Goal: Task Accomplishment & Management: Manage account settings

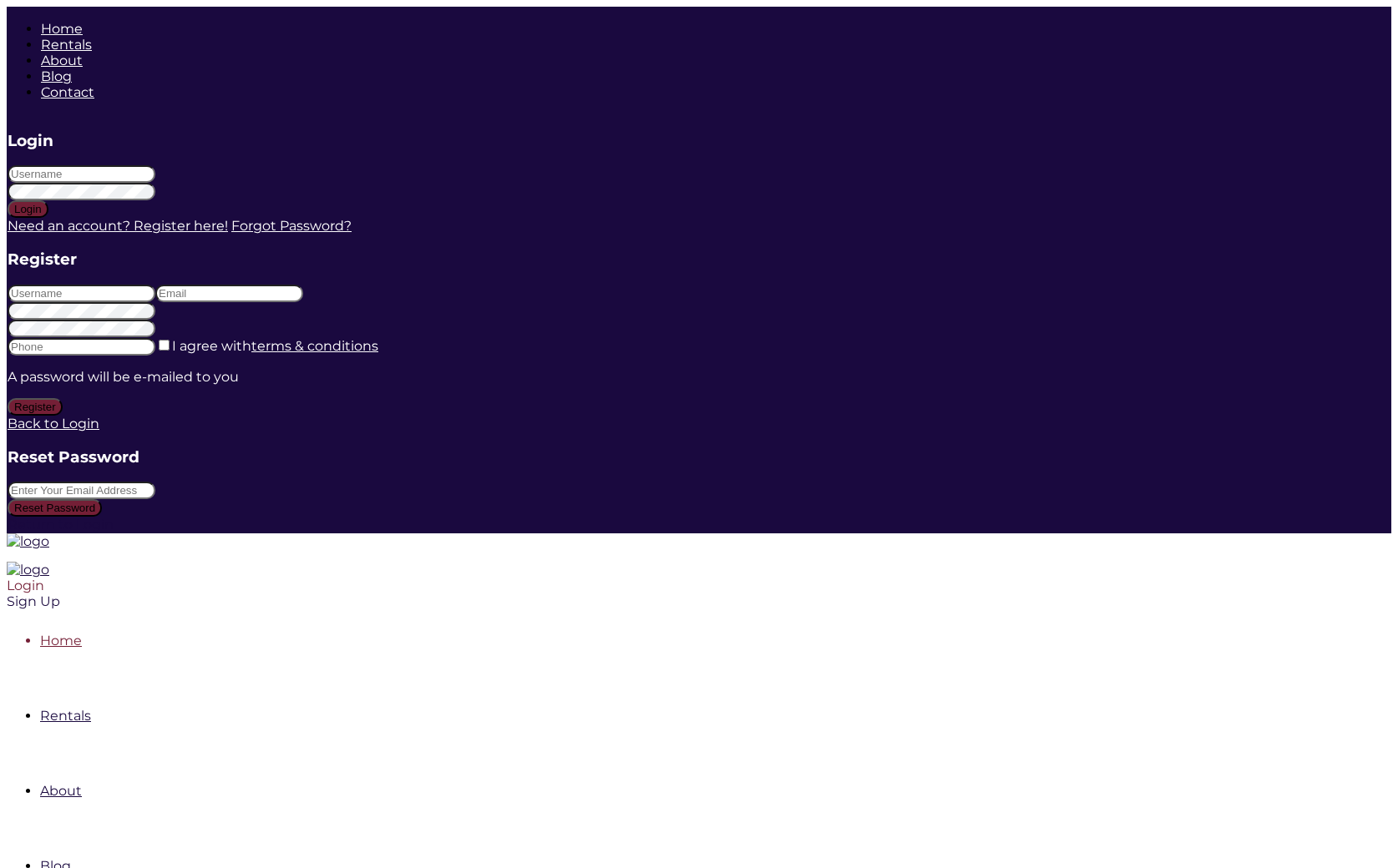
click at [1126, 578] on div "Login" at bounding box center [566, 585] width 1119 height 16
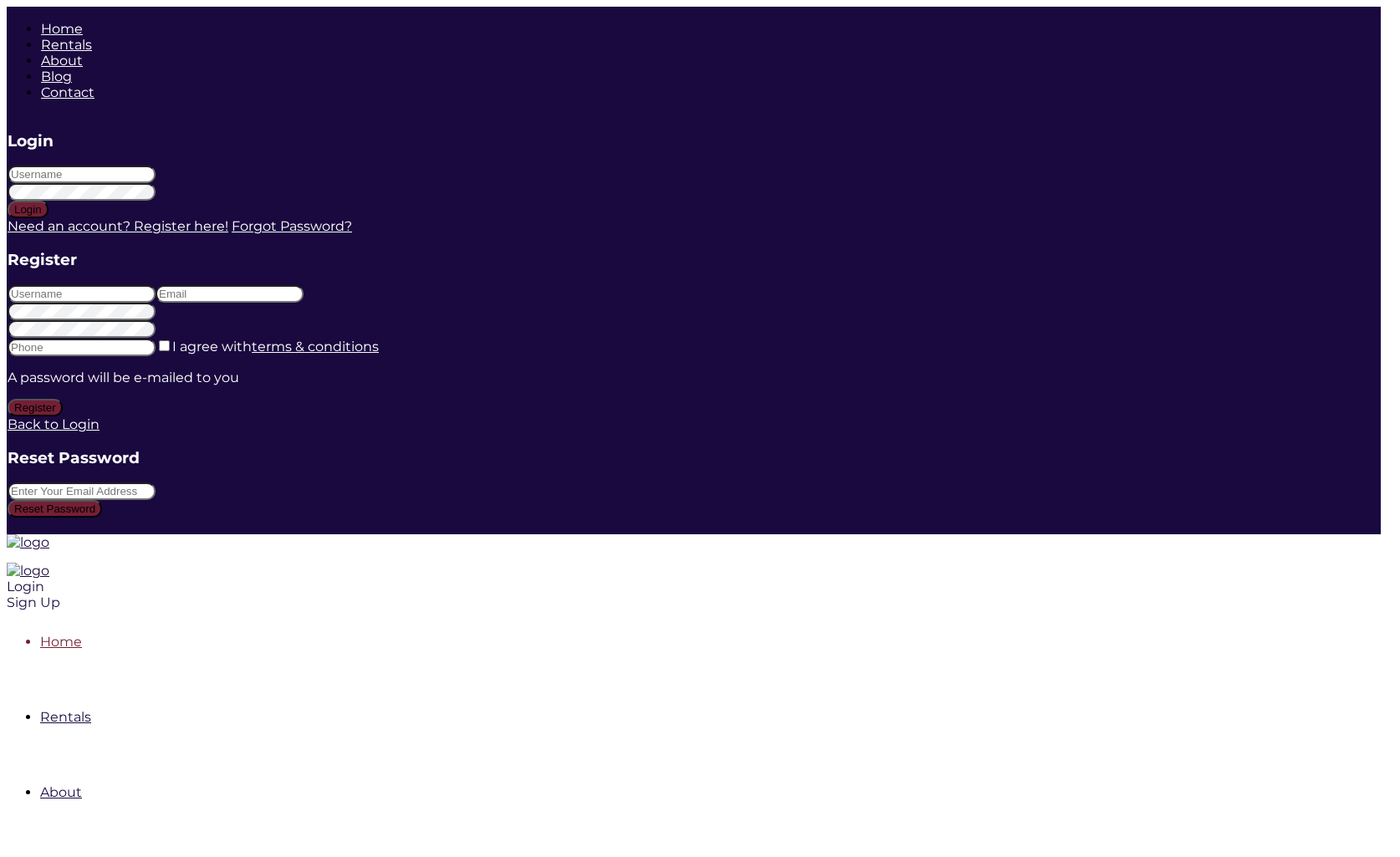
type input "adrian@version.do"
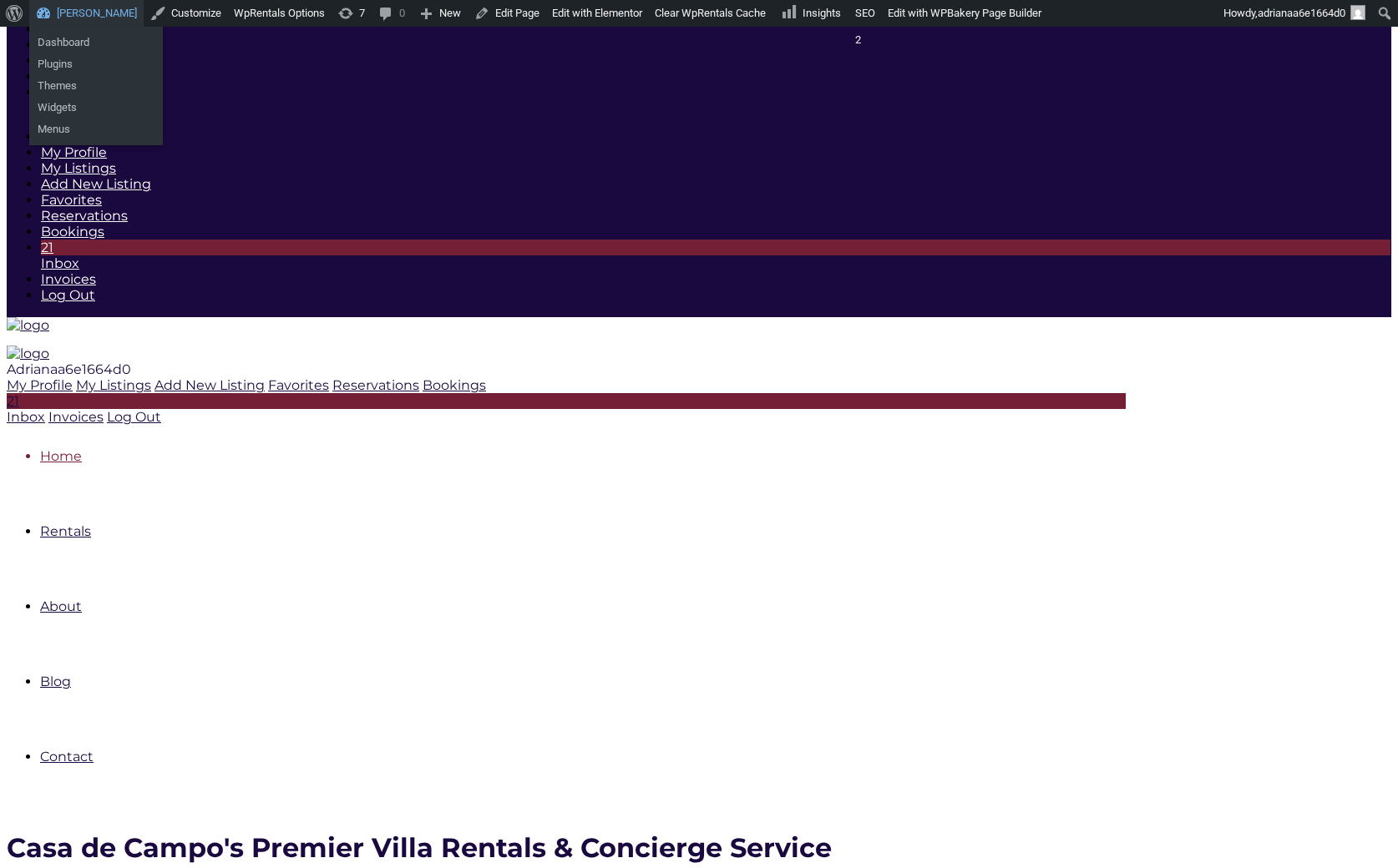
click at [89, 13] on link "Marlene Saiz" at bounding box center [86, 13] width 114 height 27
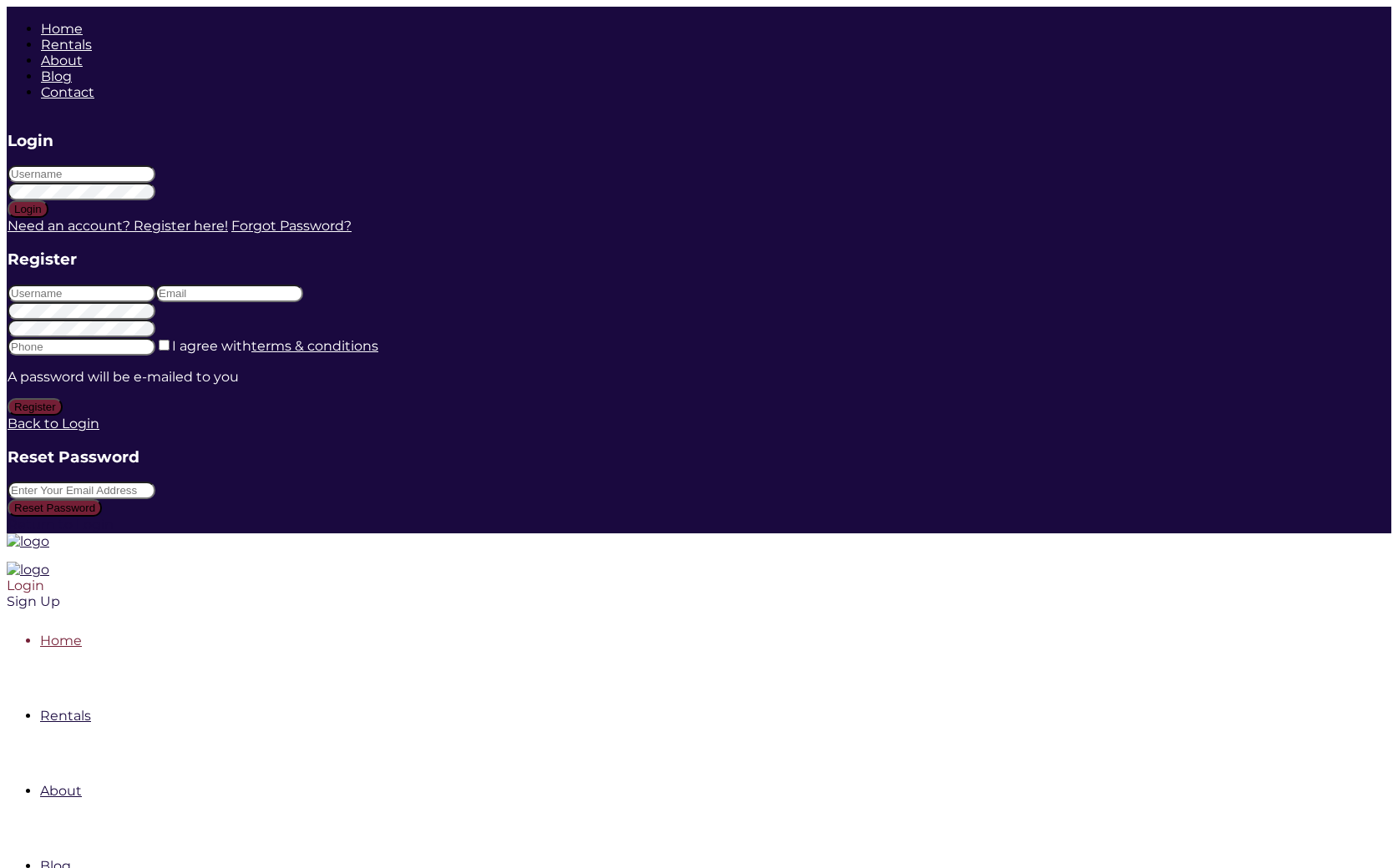
click at [1126, 578] on div "Login" at bounding box center [566, 585] width 1119 height 16
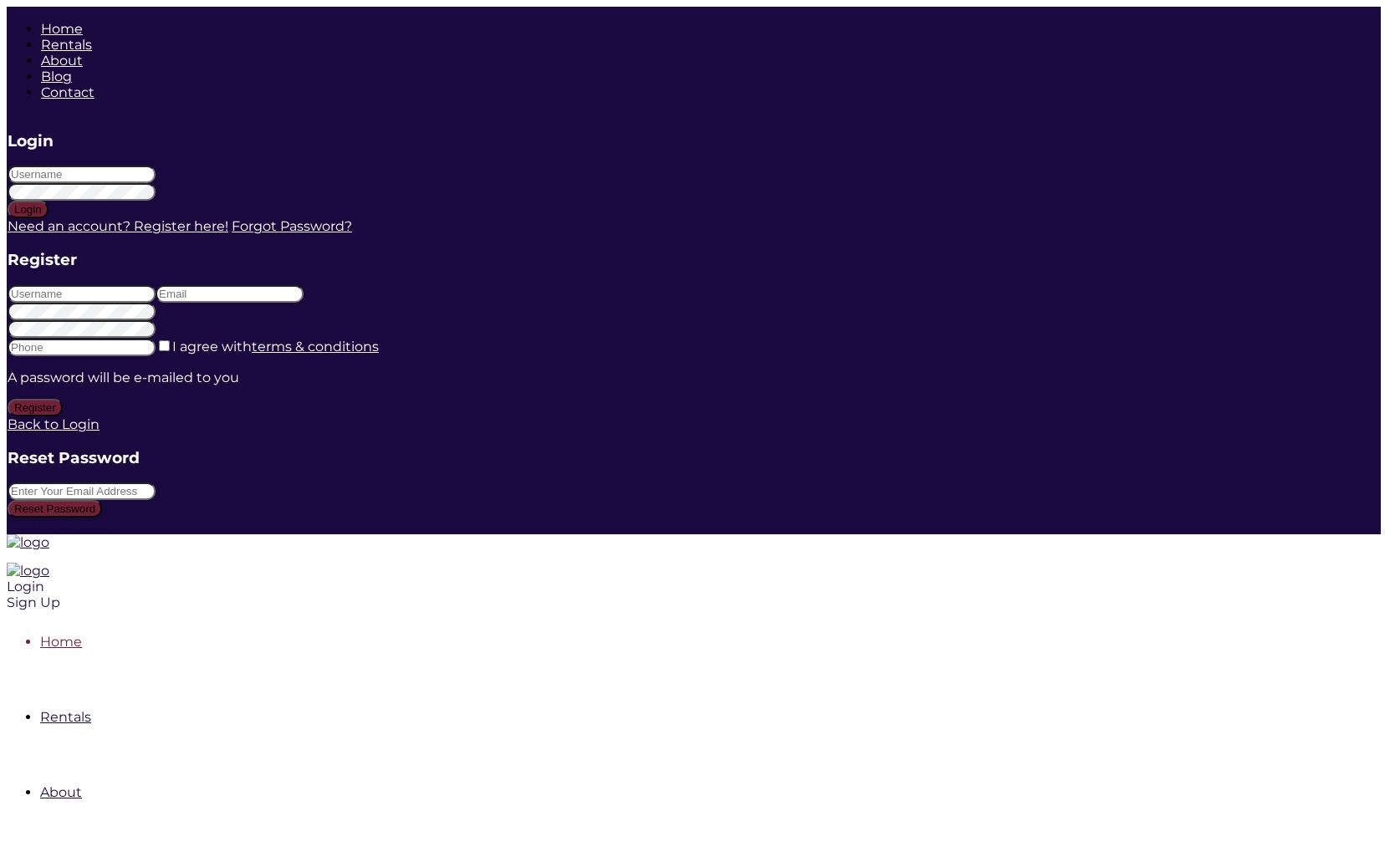
type input "adrian@version.do"
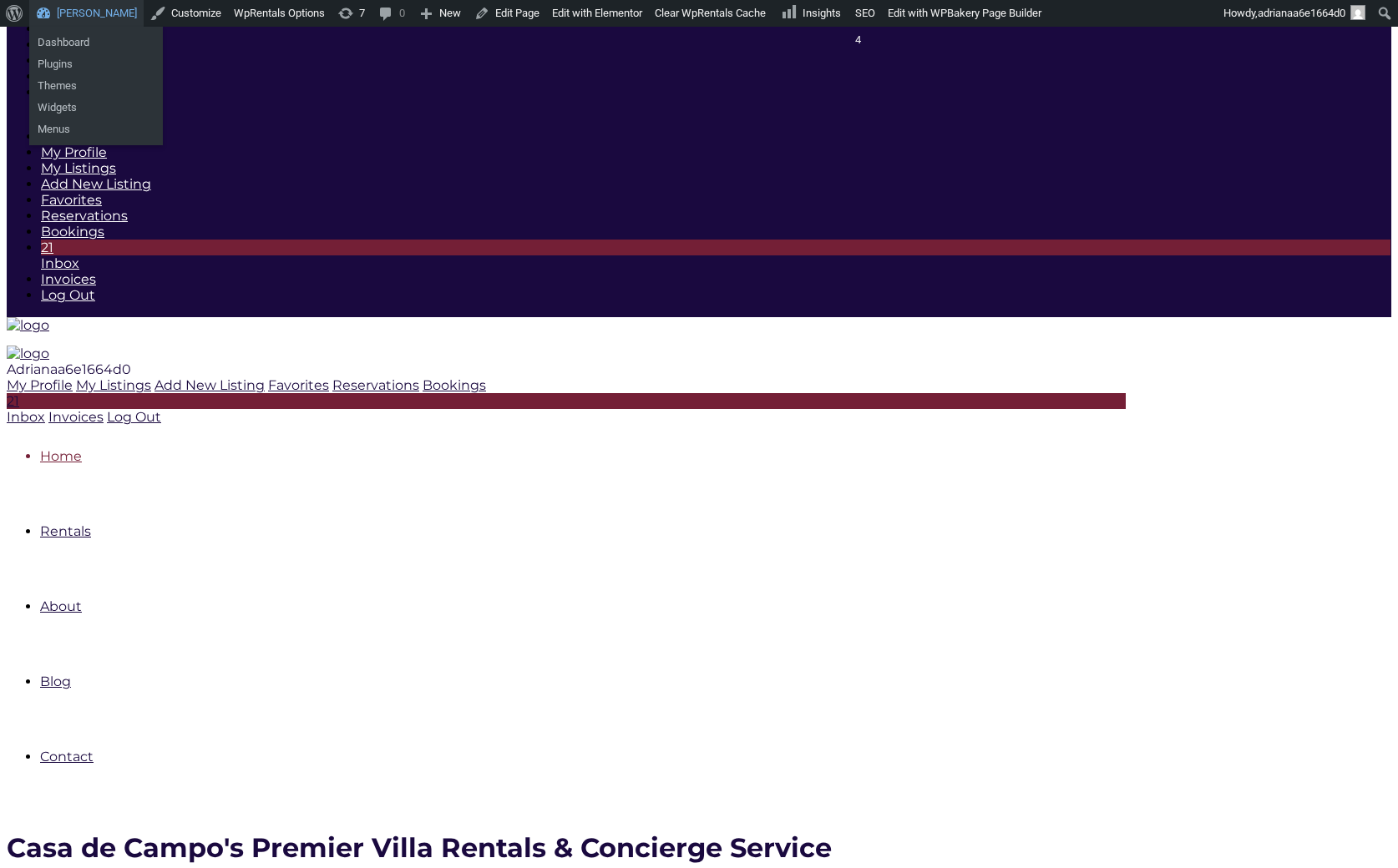
click at [97, 15] on link "[PERSON_NAME]" at bounding box center [86, 13] width 114 height 27
